Goal: Navigation & Orientation: Find specific page/section

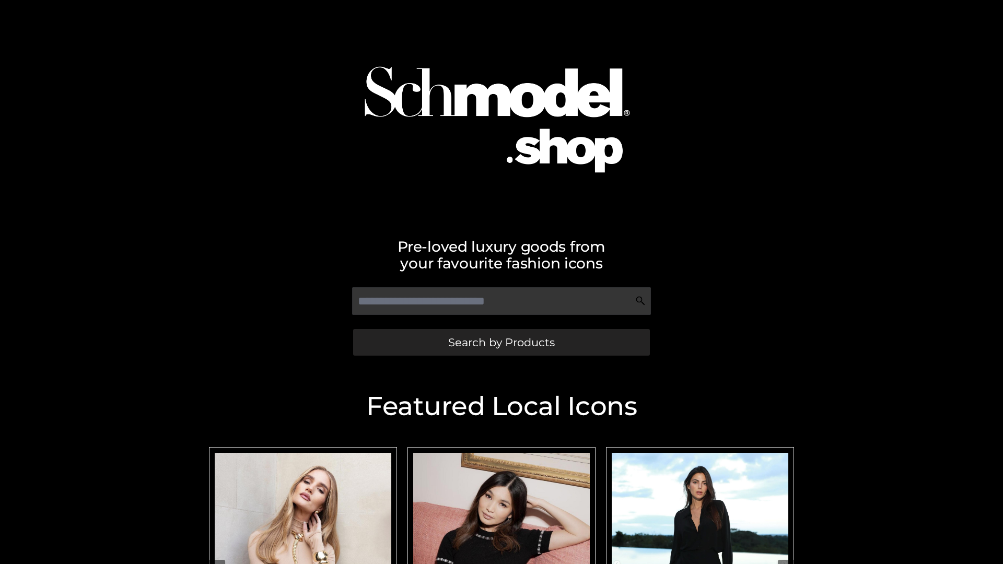
click at [501, 342] on span "Search by Products" at bounding box center [501, 342] width 107 height 11
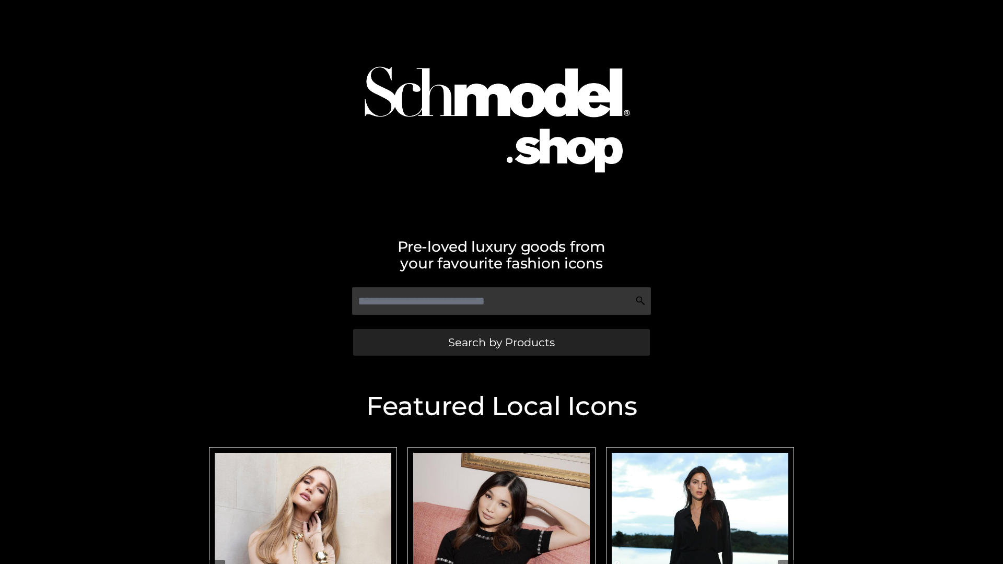
click at [501, 342] on span "Search by Products" at bounding box center [501, 342] width 107 height 11
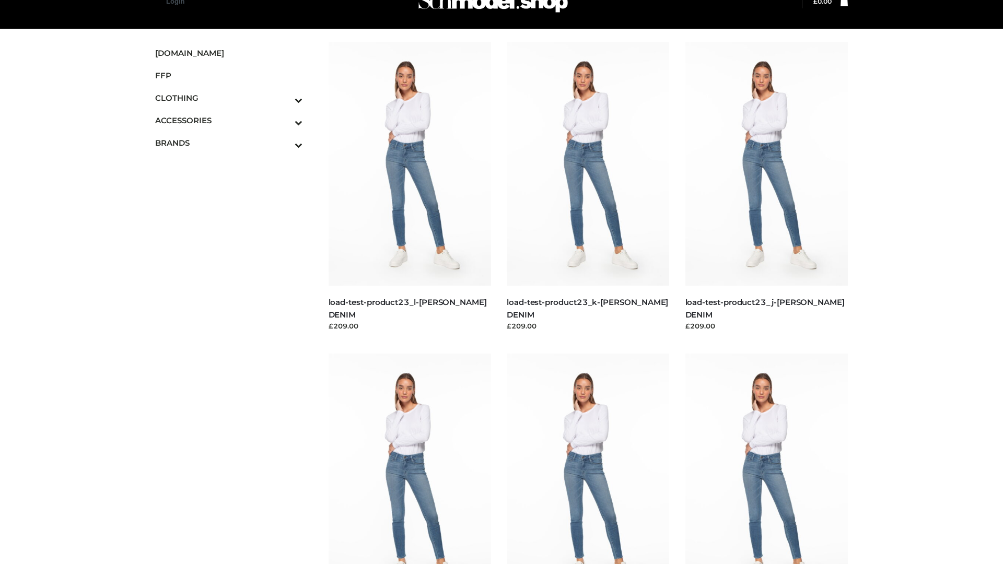
scroll to position [26, 0]
